Goal: Navigation & Orientation: Understand site structure

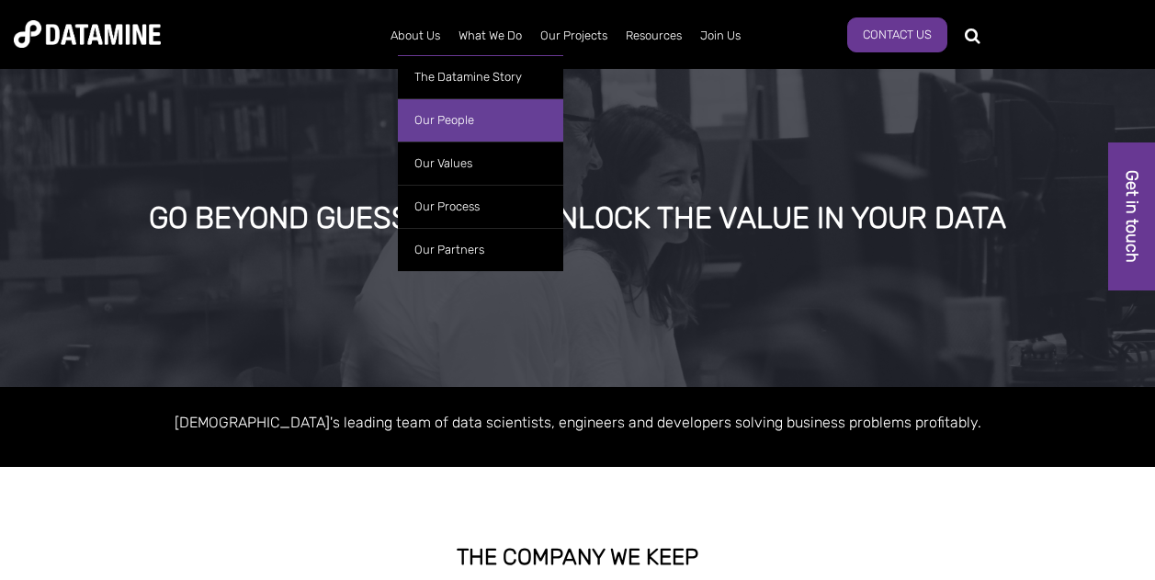
click at [428, 108] on link "Our People" at bounding box center [480, 119] width 165 height 43
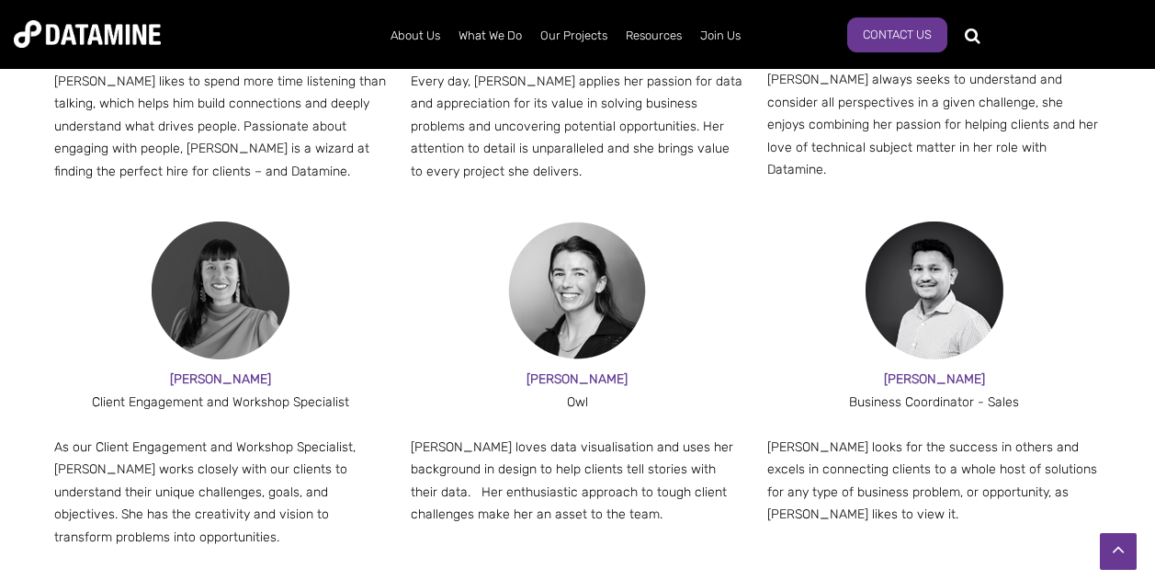
scroll to position [2257, 0]
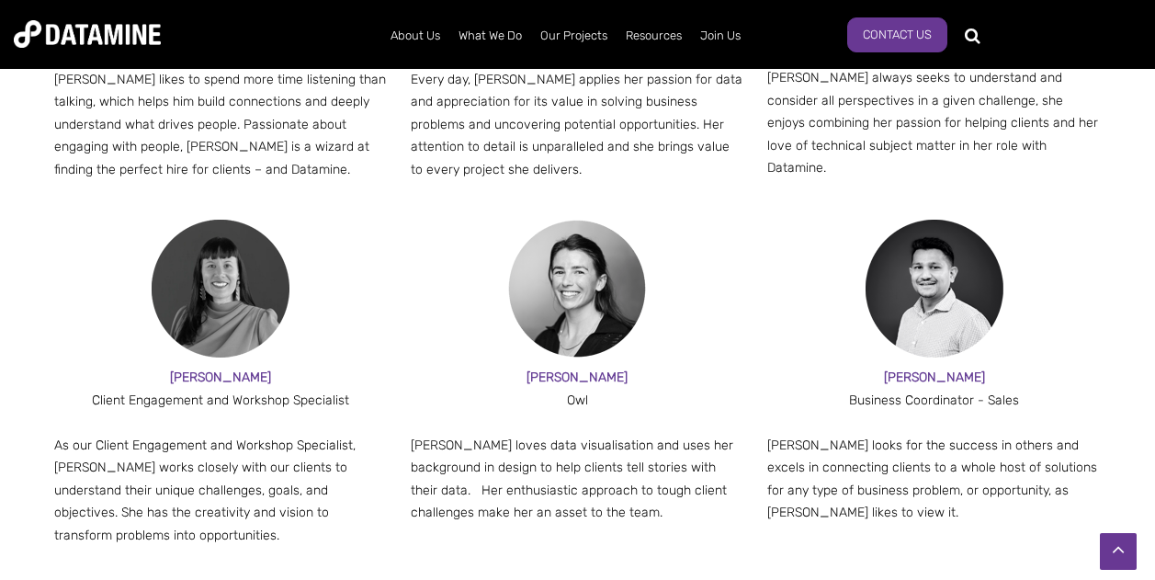
click at [428, 108] on p "Every day, [PERSON_NAME] applies her passion for data and appreciation for its …" at bounding box center [578, 125] width 335 height 113
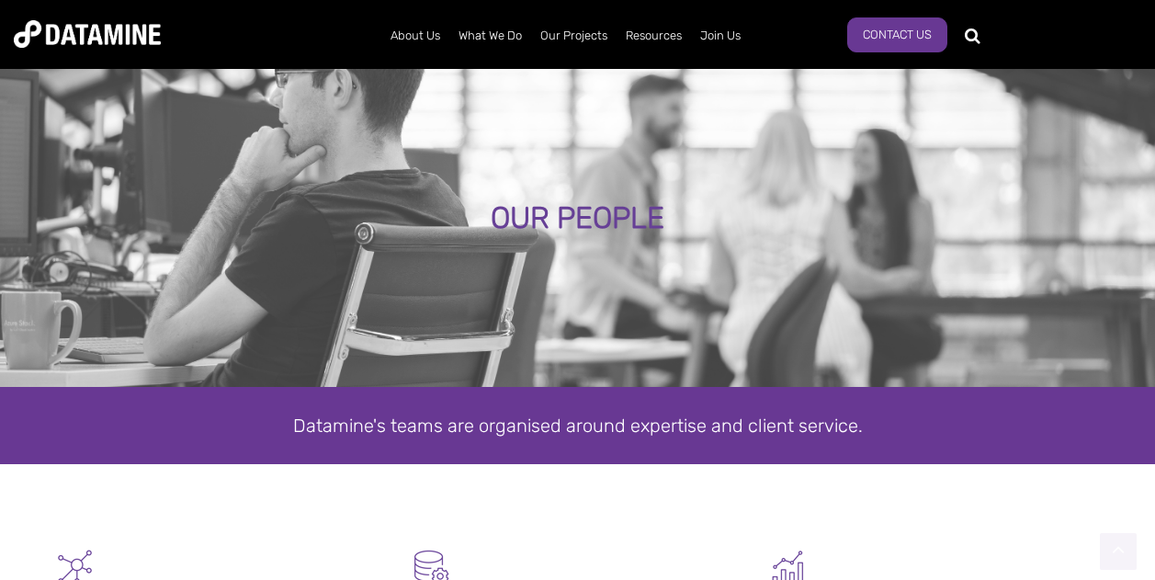
scroll to position [0, 0]
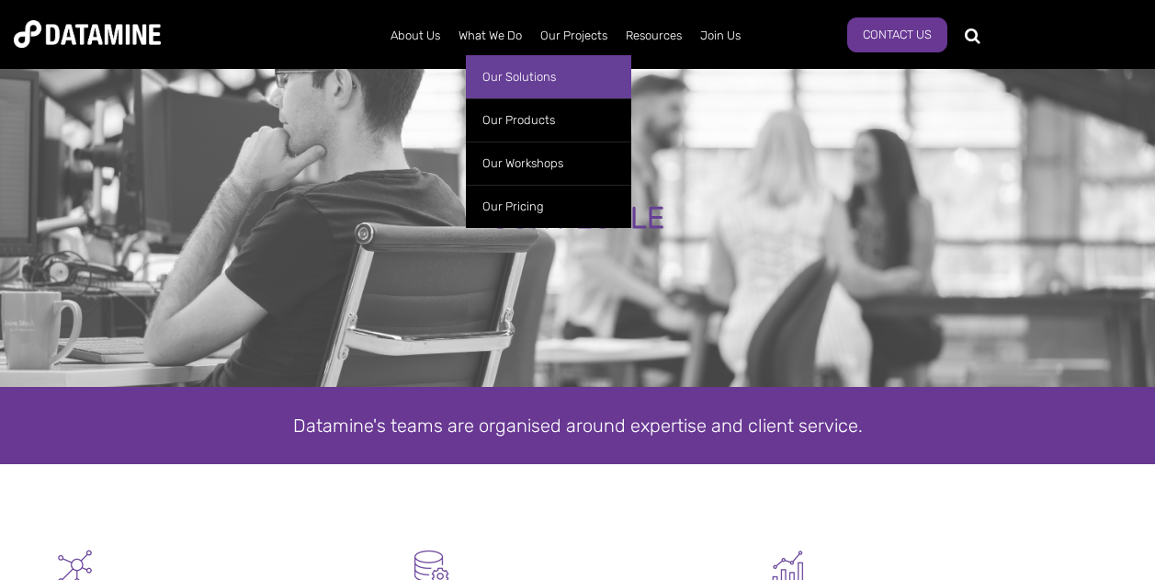
click at [520, 72] on link "Our Solutions" at bounding box center [548, 76] width 165 height 43
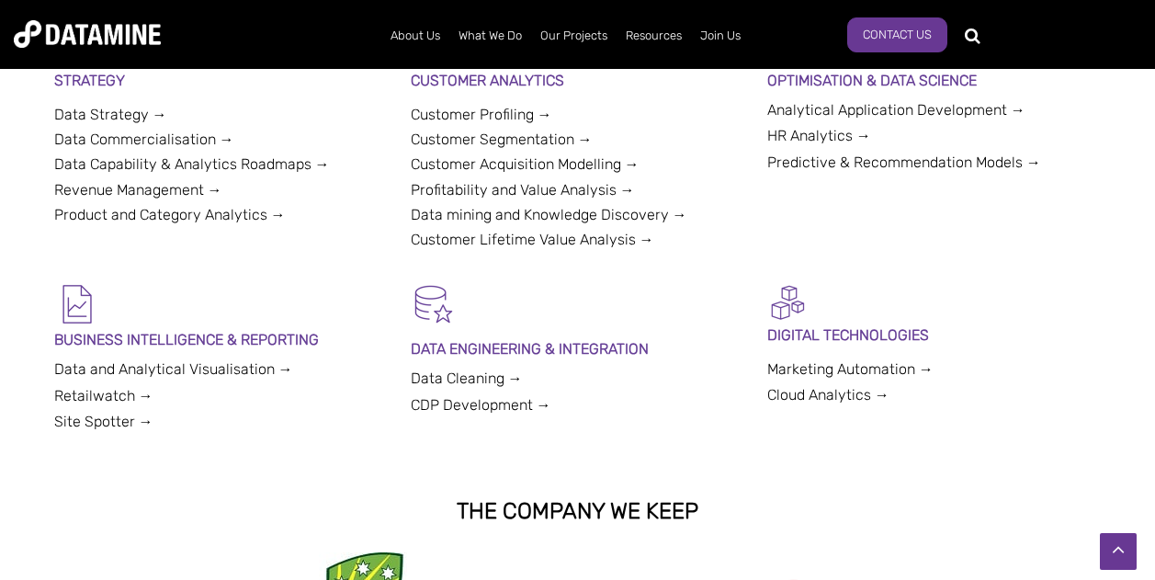
scroll to position [1086, 0]
